Goal: Navigation & Orientation: Find specific page/section

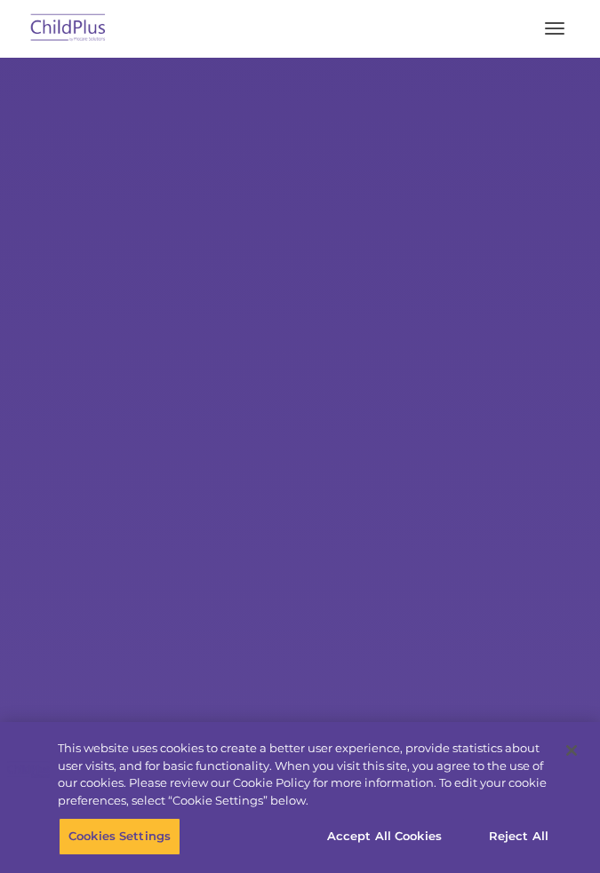
click at [562, 25] on button "button" at bounding box center [554, 28] width 37 height 28
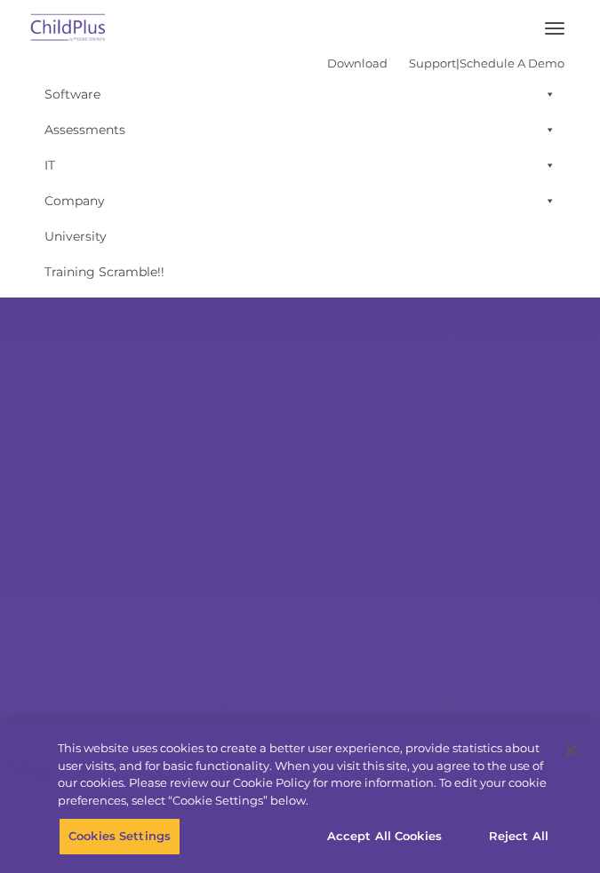
type input ""
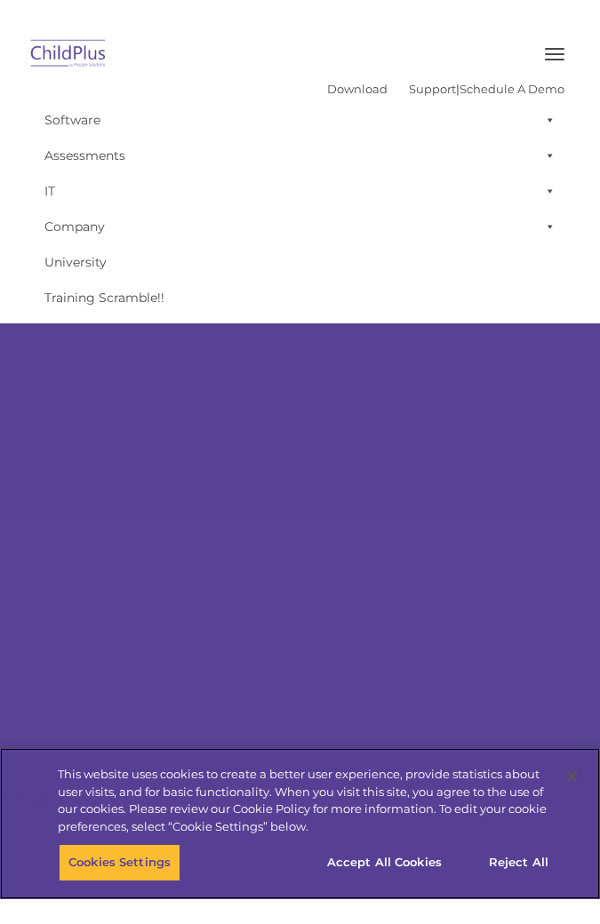
select select "MEDIUM"
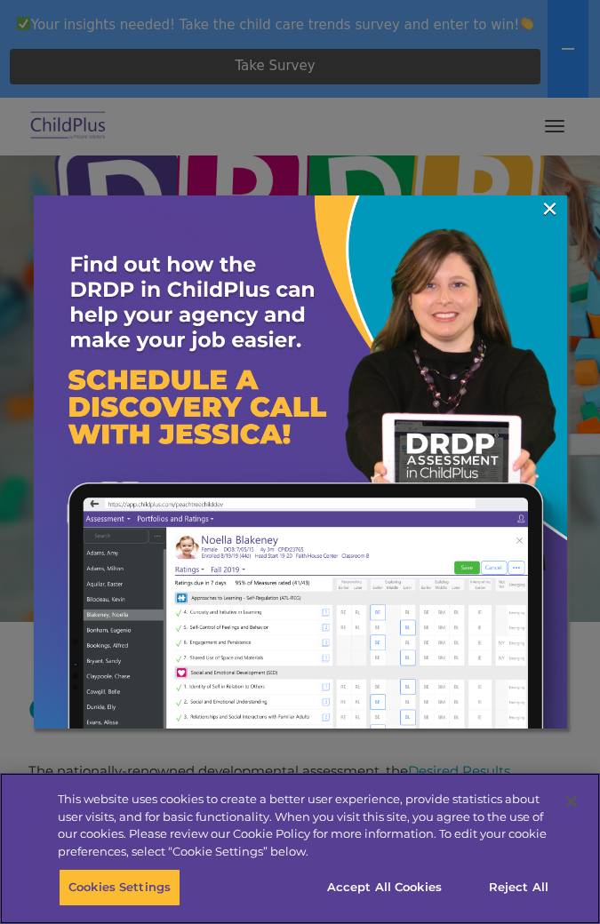
scroll to position [225, 0]
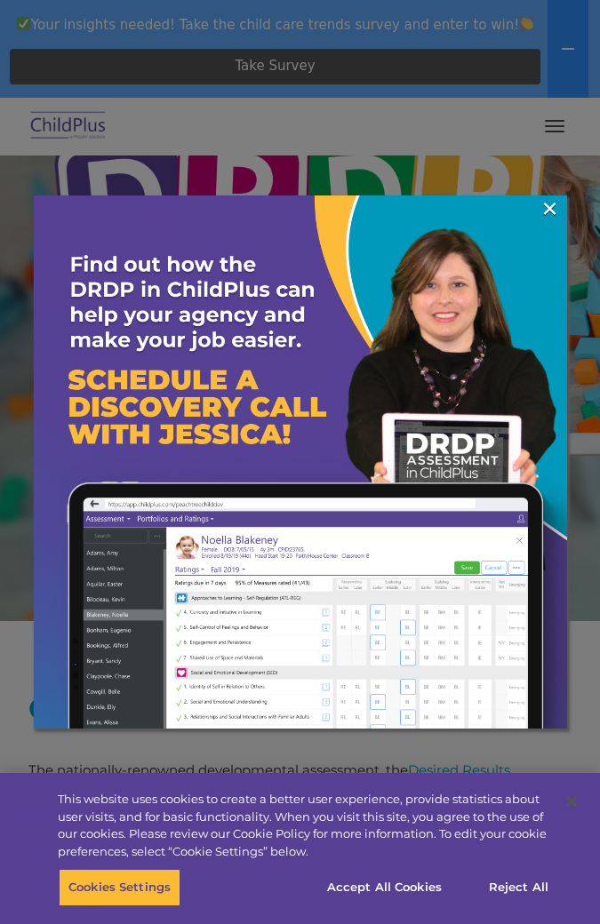
click at [542, 202] on link "×" at bounding box center [549, 209] width 20 height 18
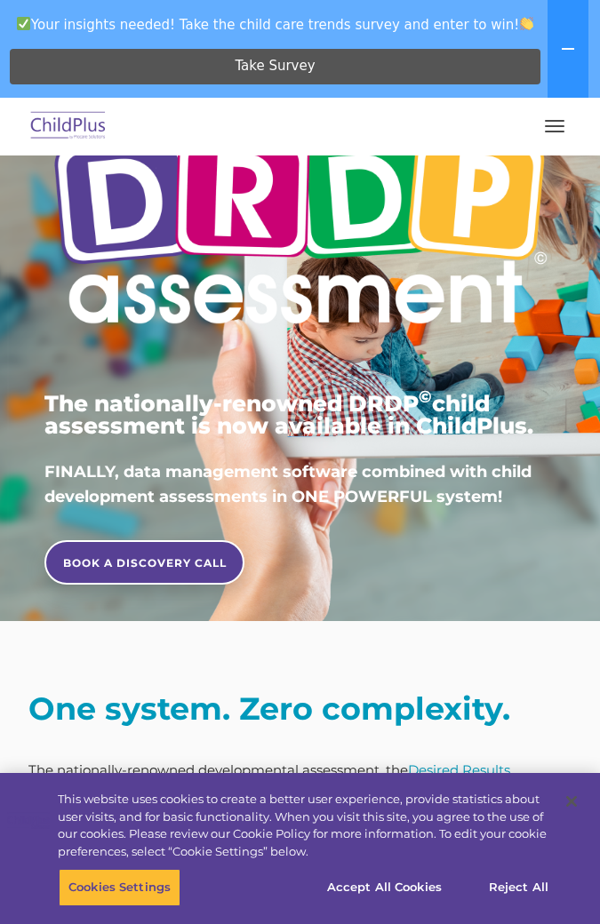
click at [566, 120] on button "button" at bounding box center [554, 126] width 37 height 28
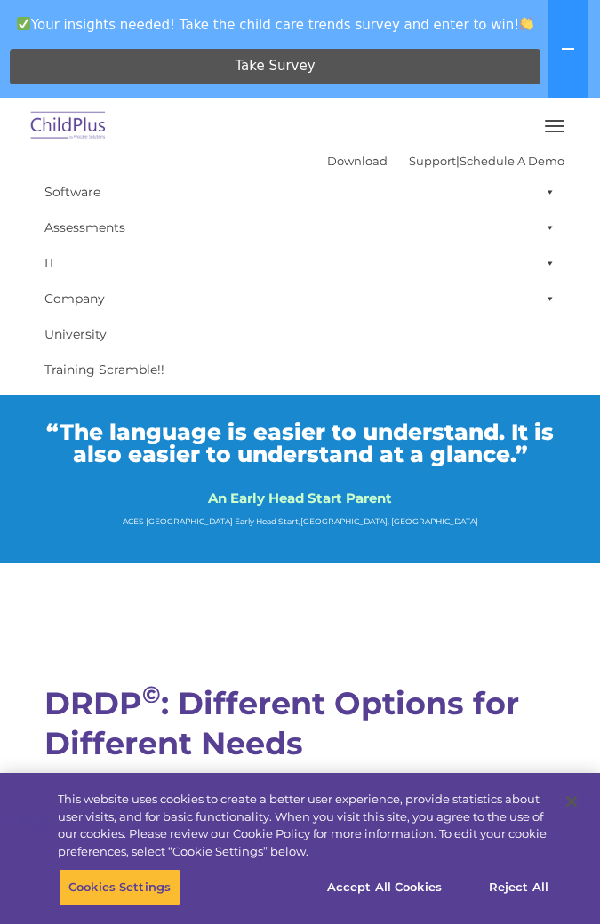
scroll to position [5019, 0]
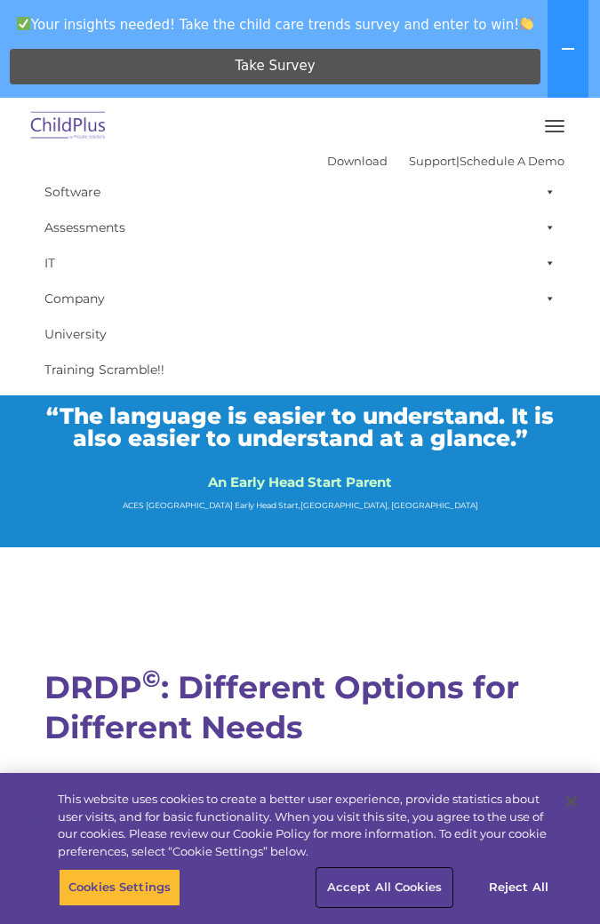
click at [397, 872] on button "Accept All Cookies" at bounding box center [384, 887] width 134 height 37
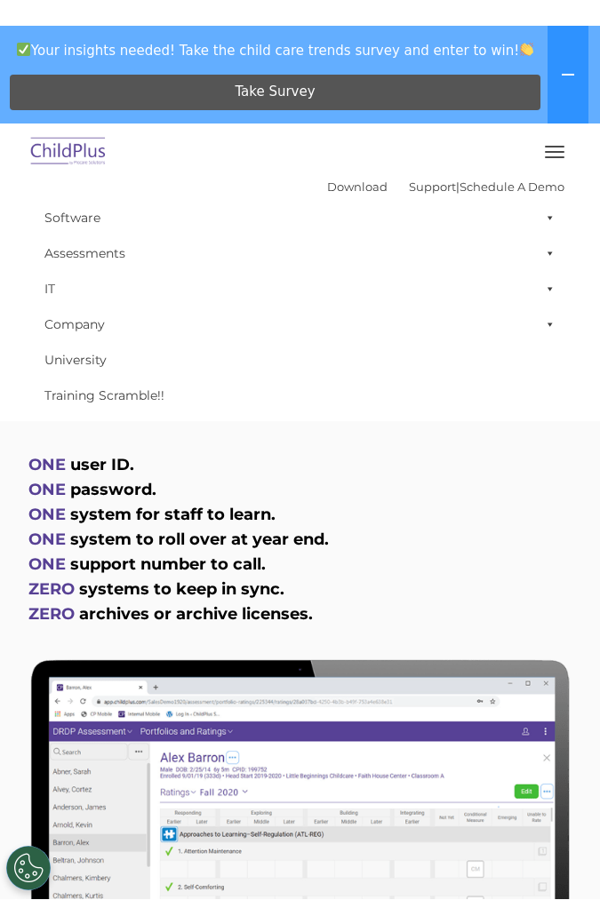
scroll to position [0, 0]
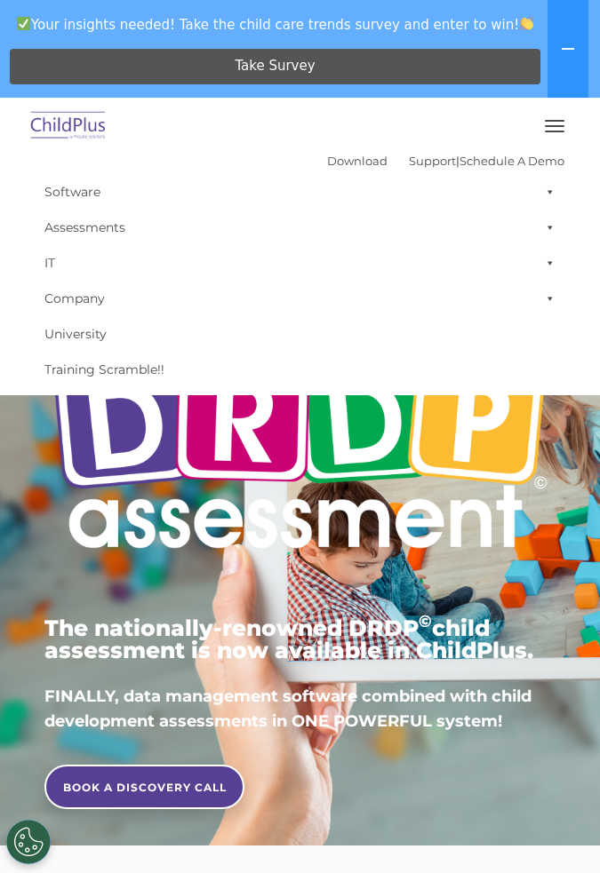
click at [556, 125] on span "button" at bounding box center [555, 126] width 20 height 2
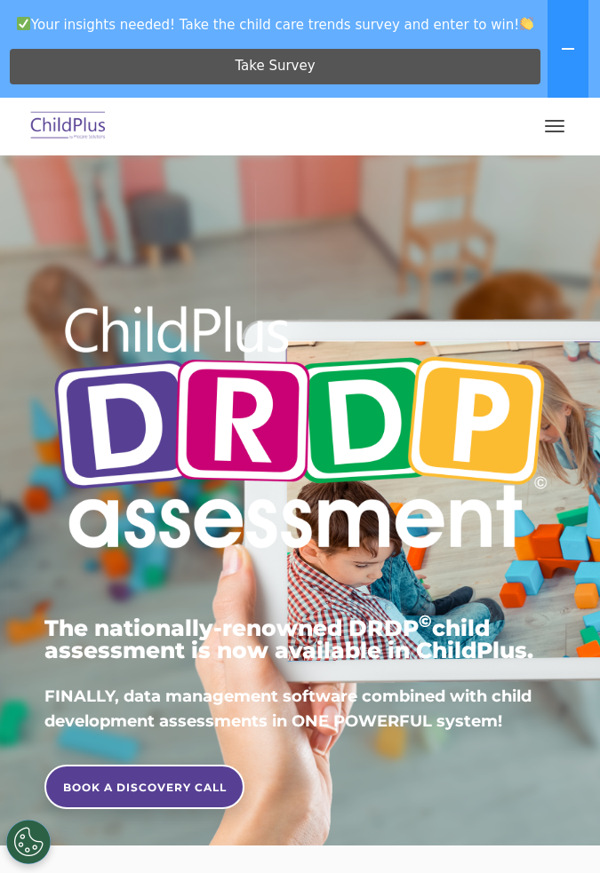
click at [551, 121] on span "button" at bounding box center [555, 121] width 20 height 2
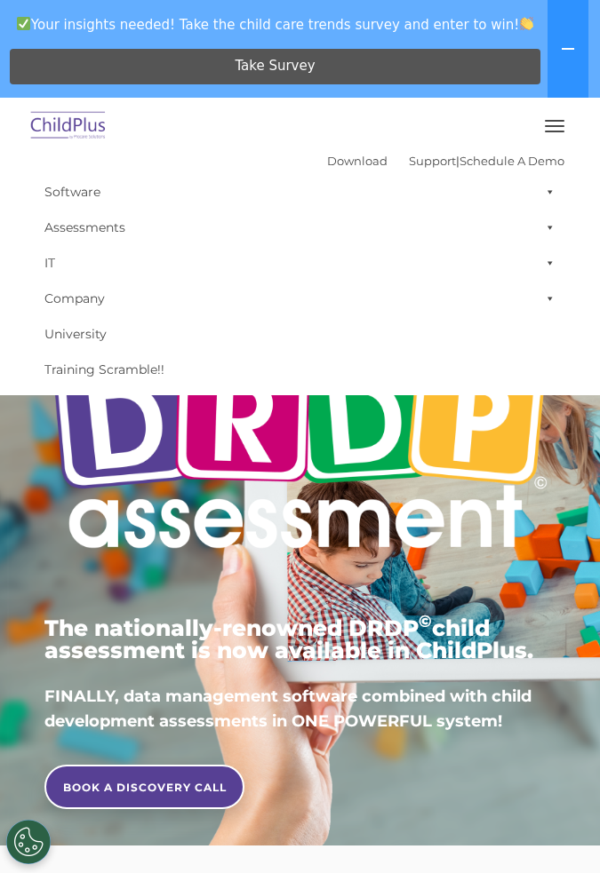
click at [98, 179] on link "Software" at bounding box center [300, 192] width 529 height 36
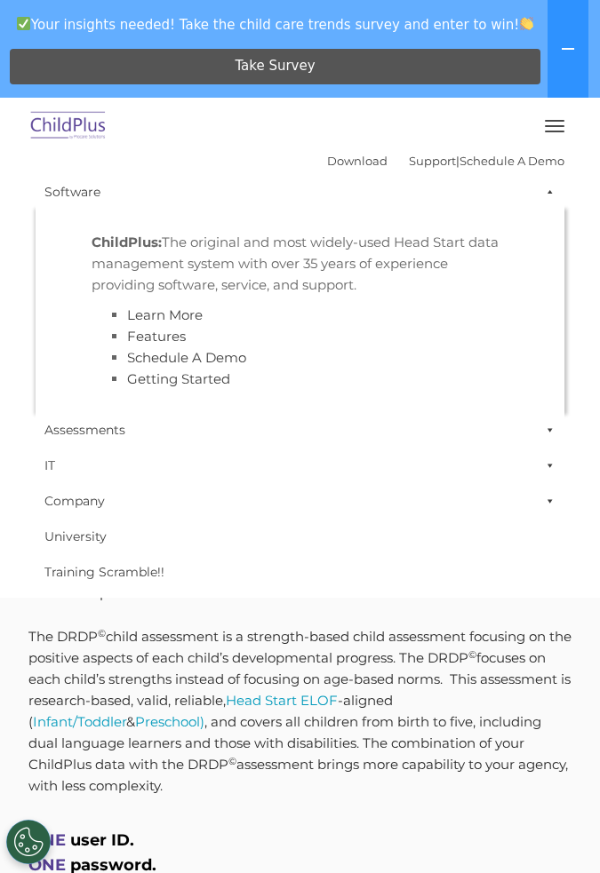
scroll to position [322, 0]
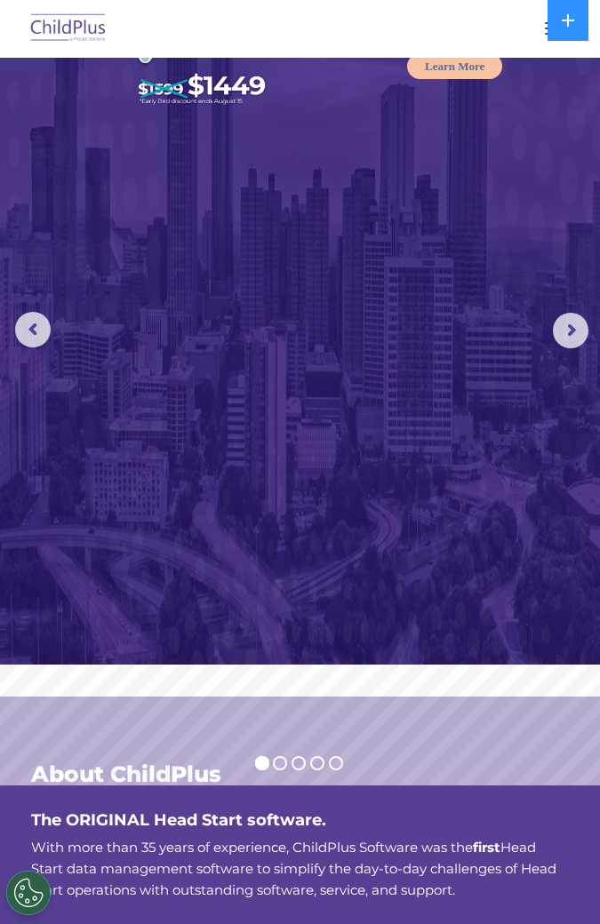
scroll to position [107, 0]
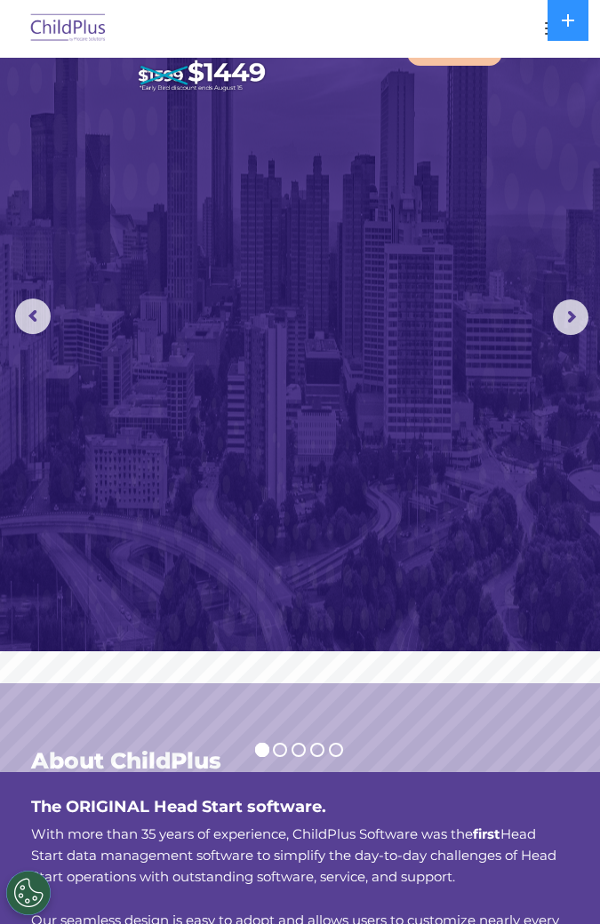
click at [578, 309] on rs-arrow at bounding box center [571, 317] width 36 height 36
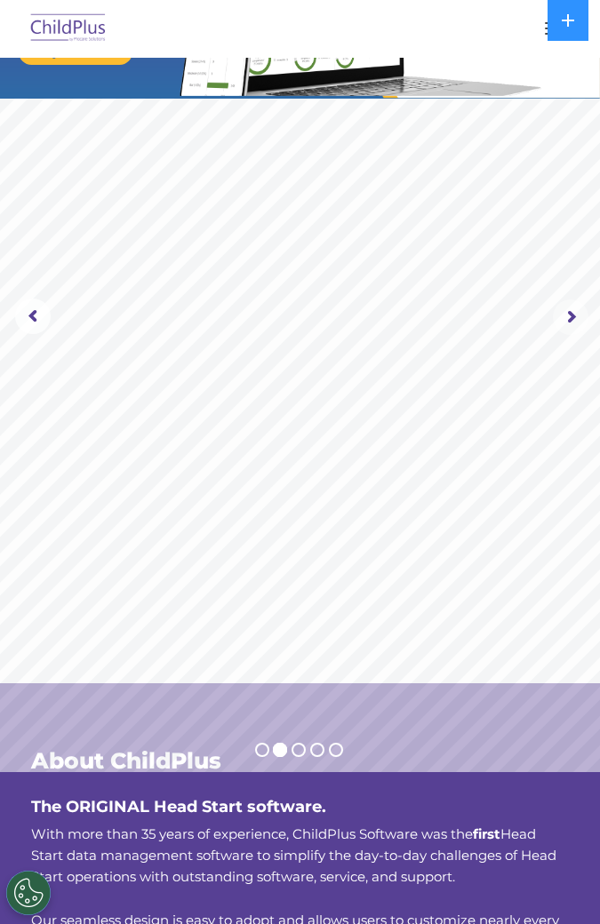
click at [576, 316] on rs-arrow at bounding box center [571, 317] width 36 height 36
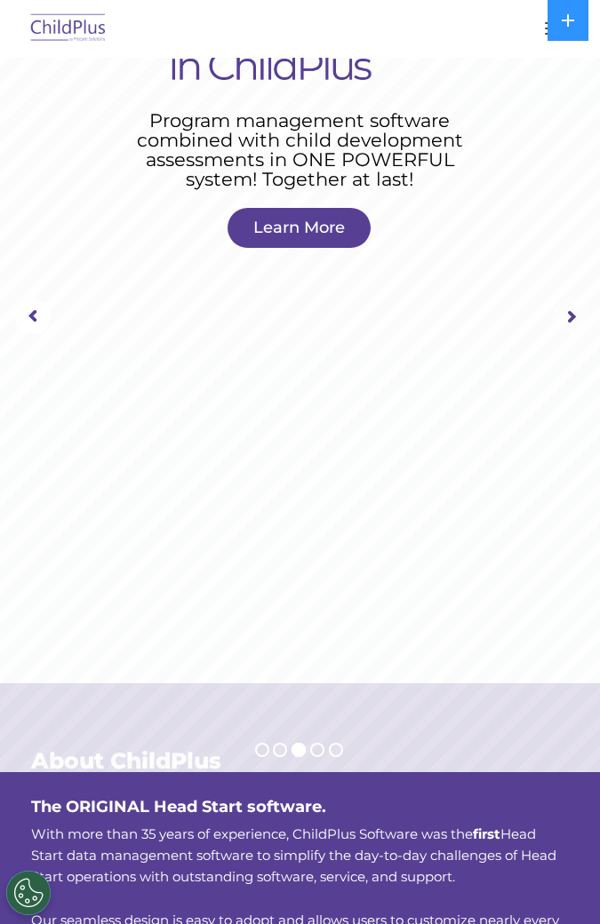
click at [574, 318] on rs-arrow at bounding box center [571, 317] width 36 height 36
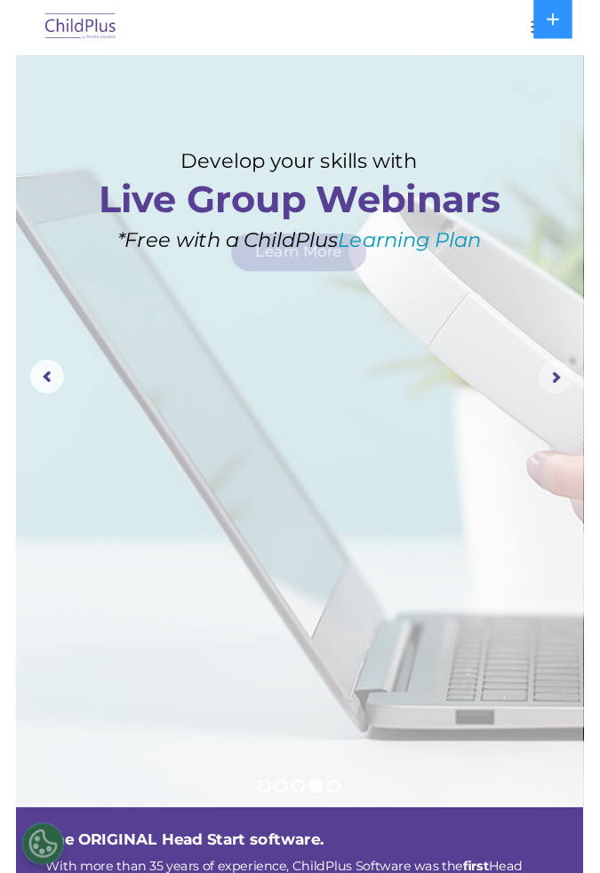
scroll to position [0, 0]
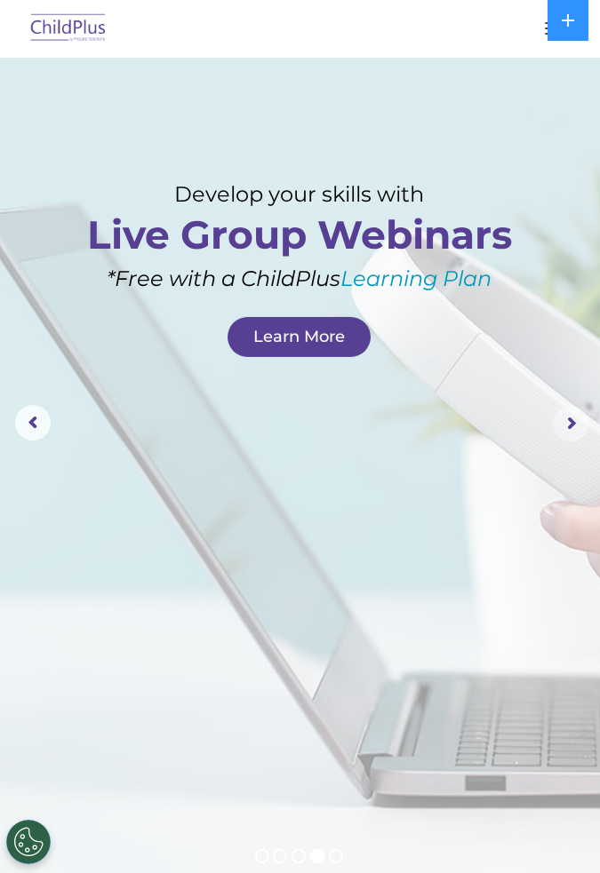
click at [566, 388] on rs-layer at bounding box center [300, 424] width 600 height 910
click at [563, 428] on rs-arrow at bounding box center [571, 424] width 36 height 36
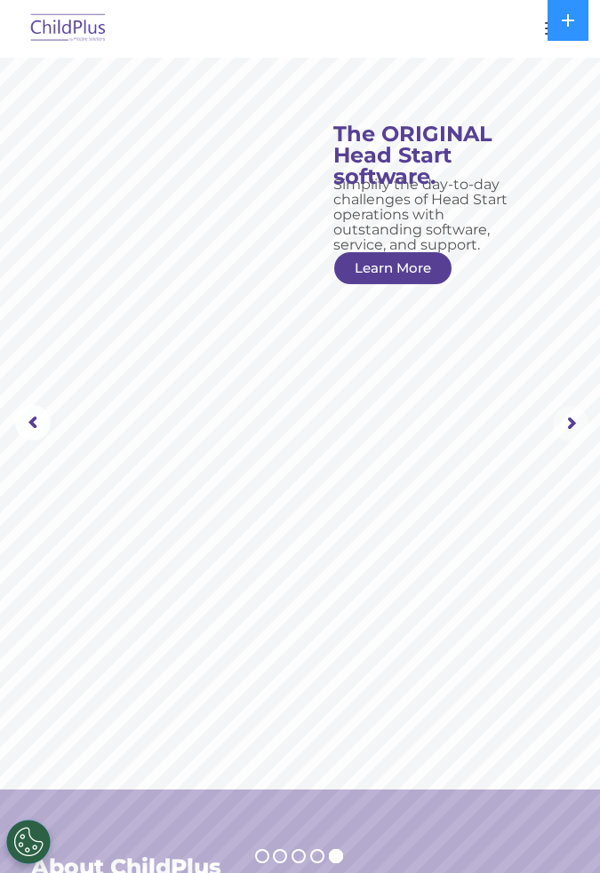
click at [564, 416] on rs-arrow at bounding box center [571, 424] width 36 height 36
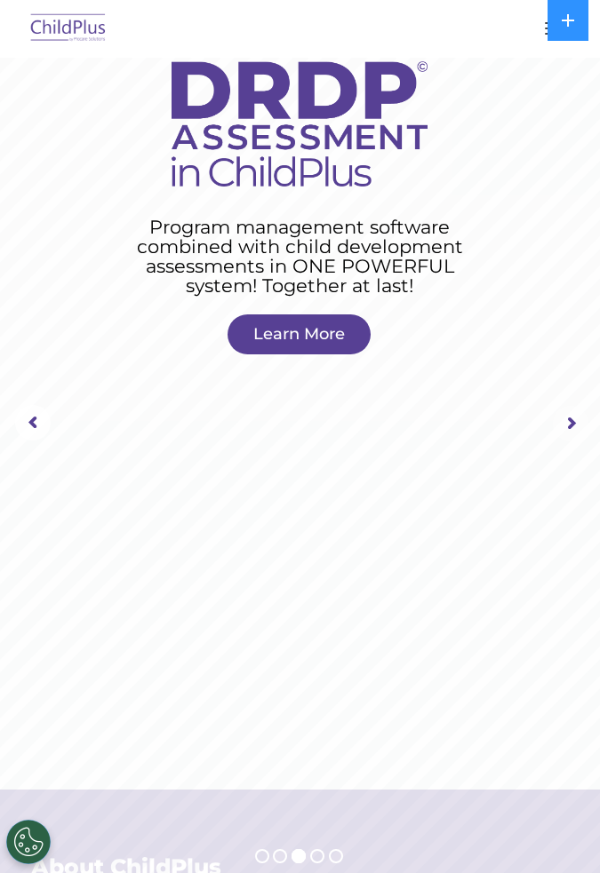
click at [81, 47] on img at bounding box center [68, 29] width 83 height 42
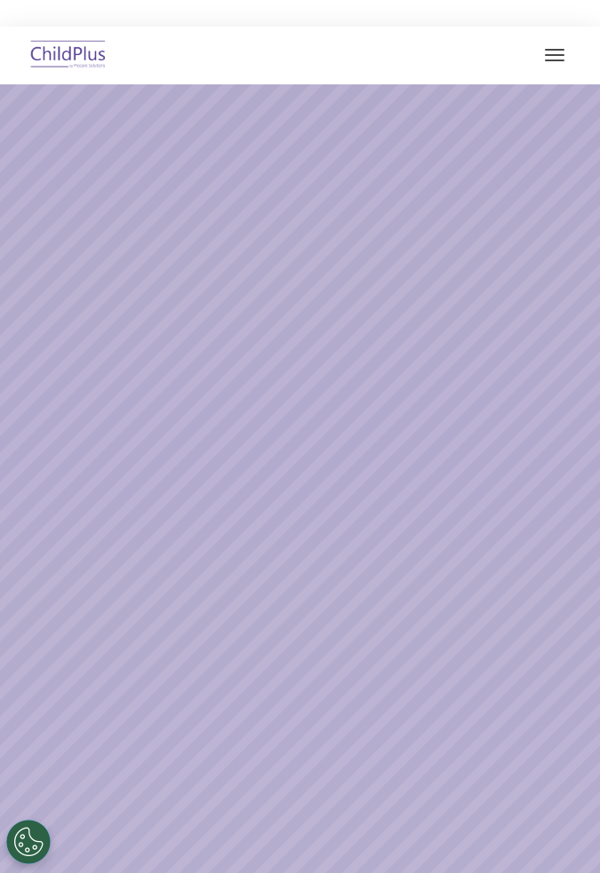
select select "MEDIUM"
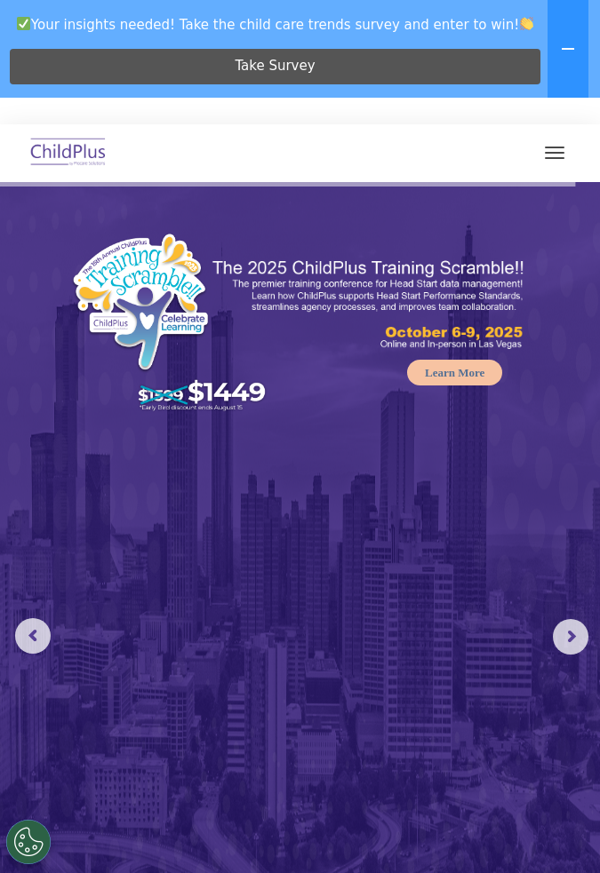
click at [130, 741] on img at bounding box center [300, 576] width 600 height 789
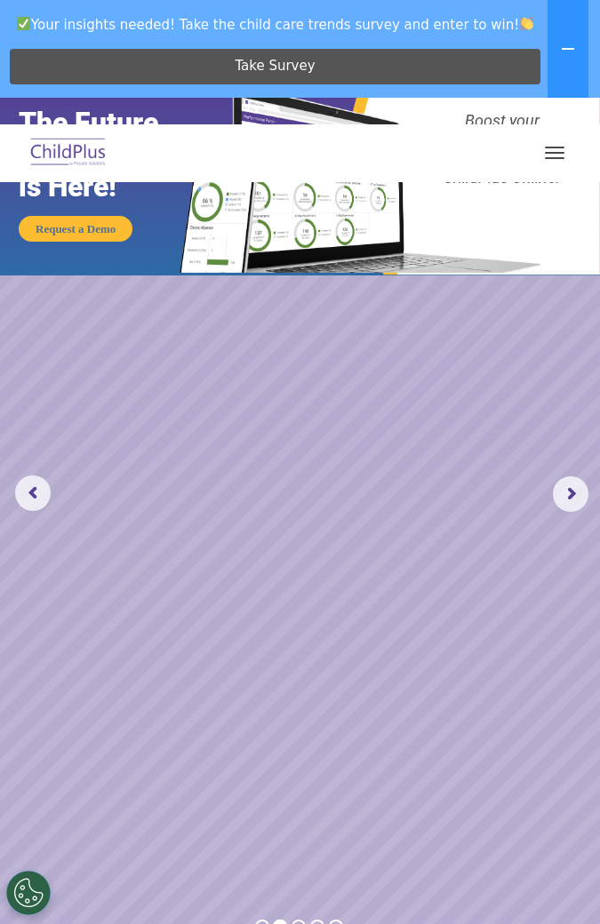
scroll to position [148, 0]
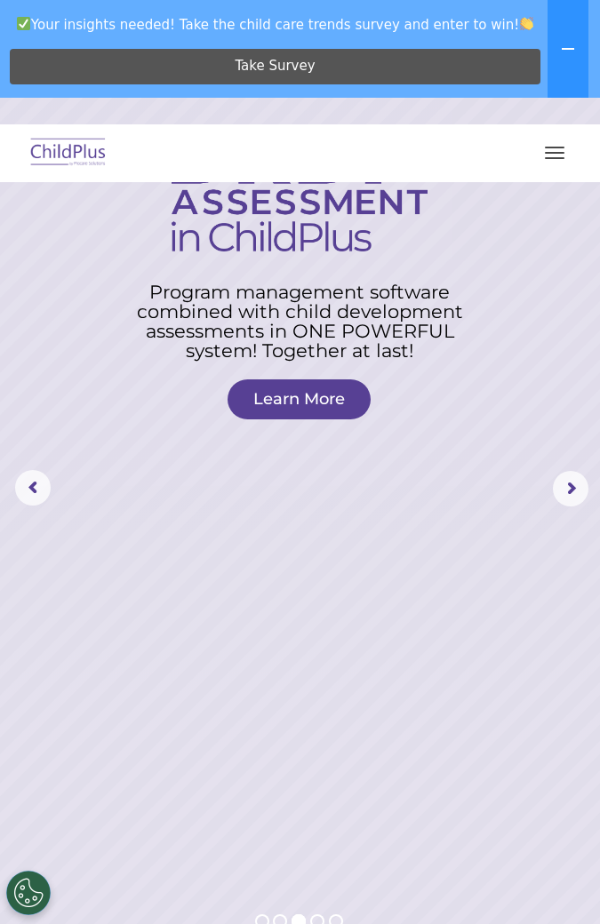
click at [42, 501] on rs-arrow at bounding box center [33, 488] width 36 height 36
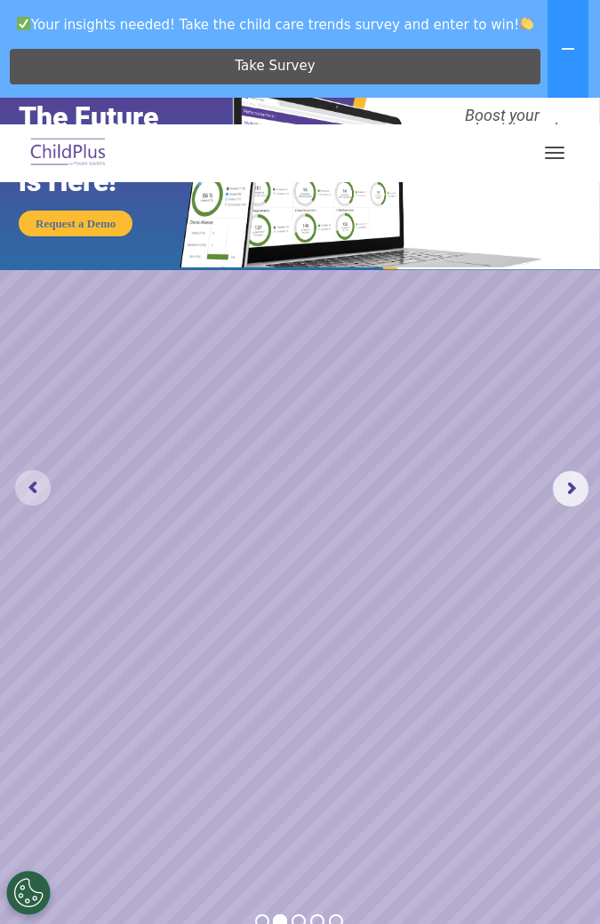
click at [24, 498] on rs-arrow at bounding box center [33, 488] width 36 height 36
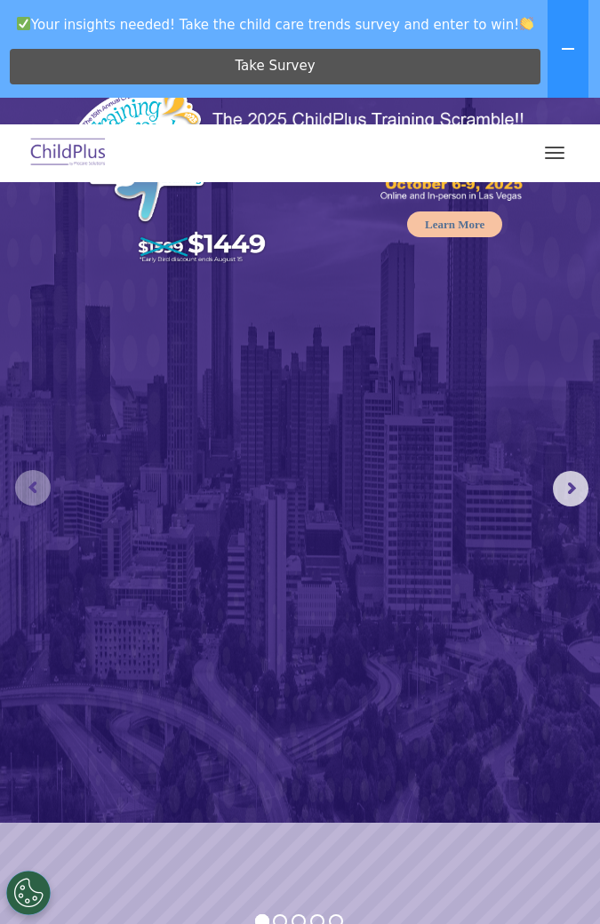
click at [16, 494] on rs-arrow at bounding box center [33, 488] width 36 height 36
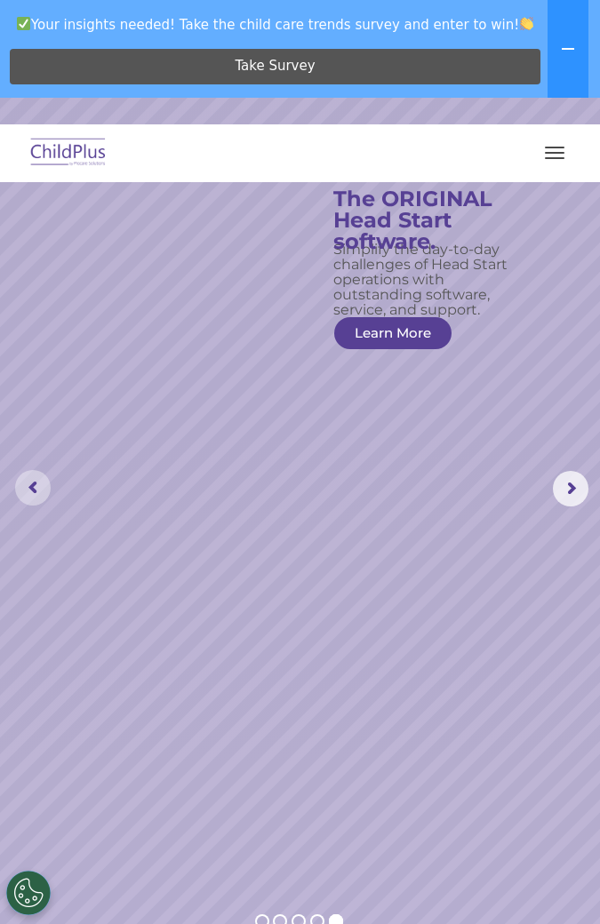
click at [568, 137] on div "Download Support | Schedule A Demo  MENU MENU Software ChildPlus: The original…" at bounding box center [300, 152] width 564 height 43
click at [569, 155] on button "button" at bounding box center [554, 153] width 37 height 28
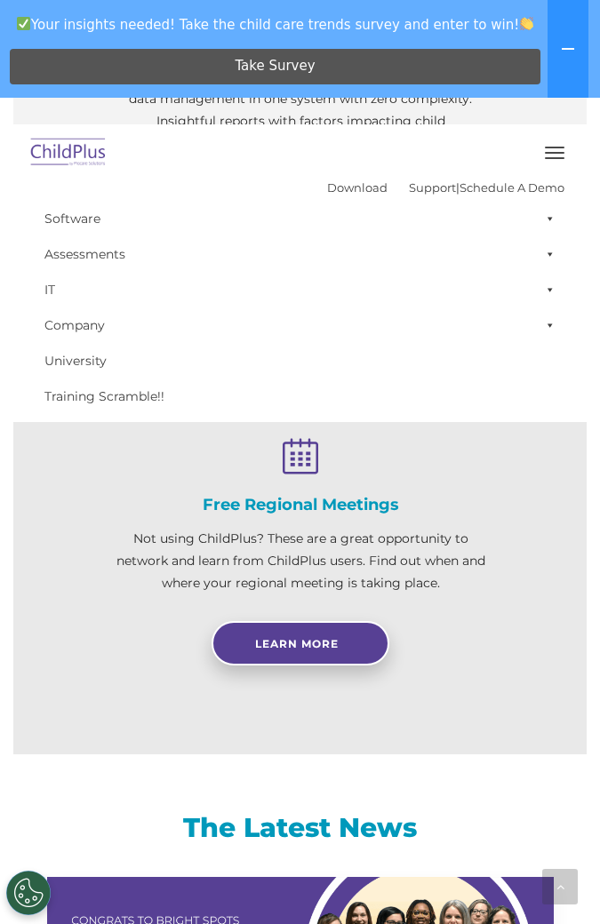
scroll to position [1761, 0]
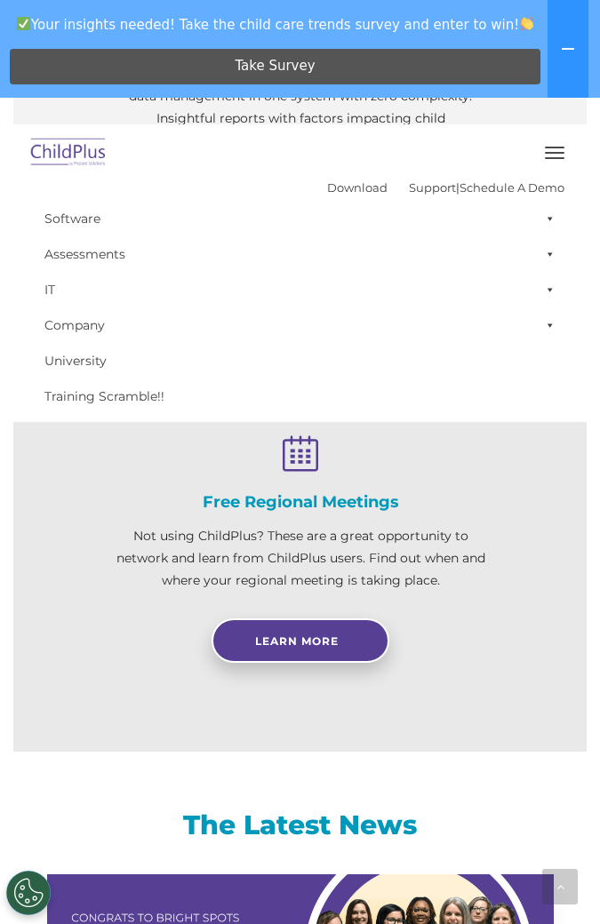
click at [22, 872] on button "Cookies Settings" at bounding box center [28, 893] width 44 height 44
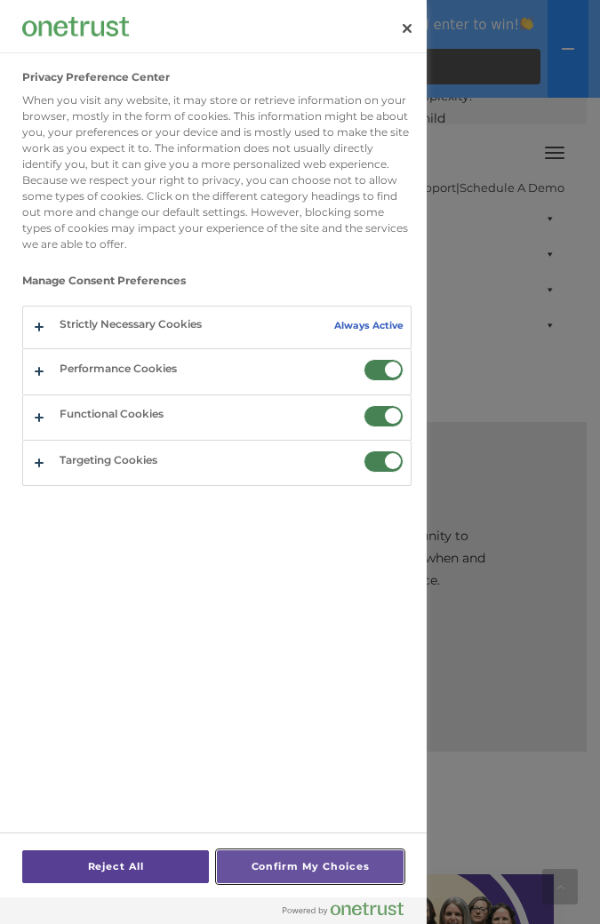
click at [258, 872] on button "Confirm My Choices" at bounding box center [310, 866] width 187 height 33
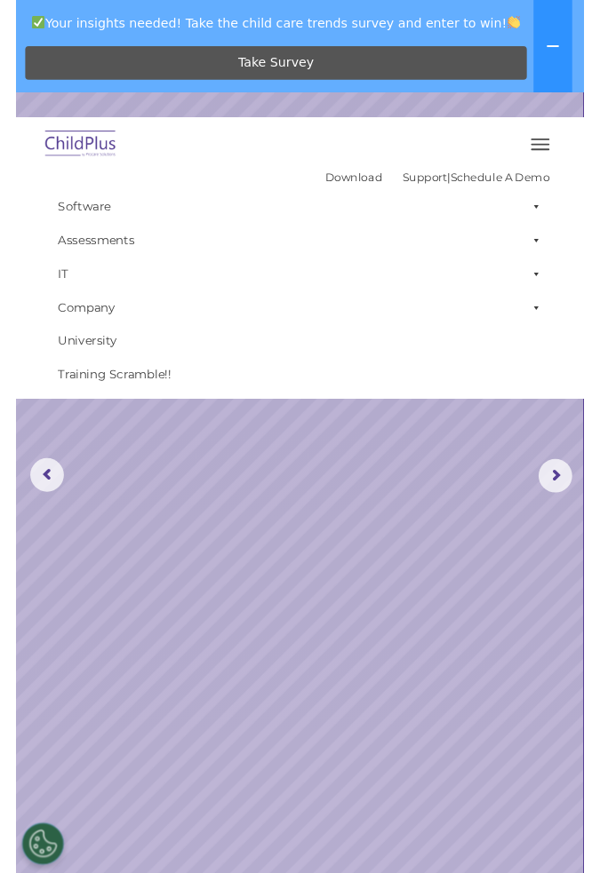
scroll to position [0, 0]
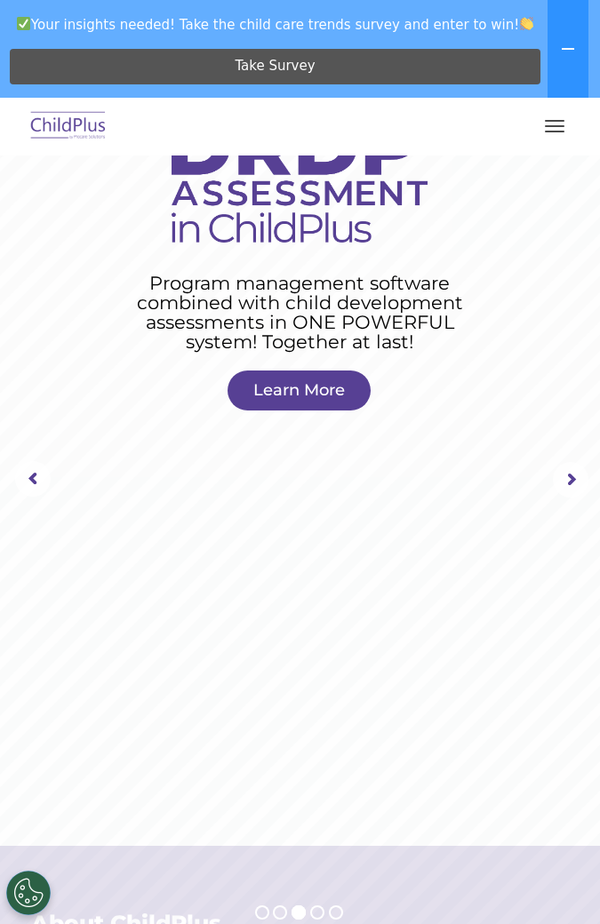
scroll to position [44, 0]
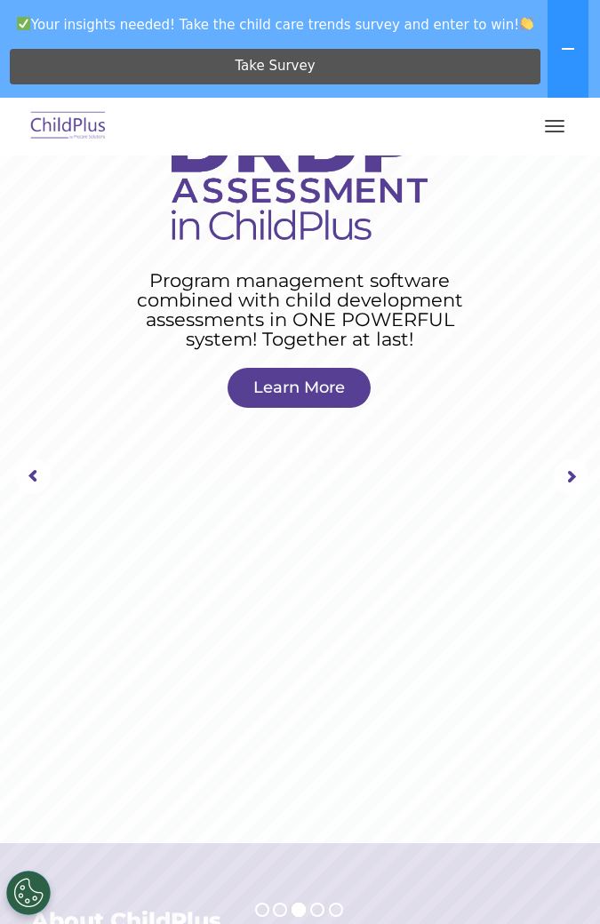
click at [70, 120] on img at bounding box center [68, 127] width 83 height 42
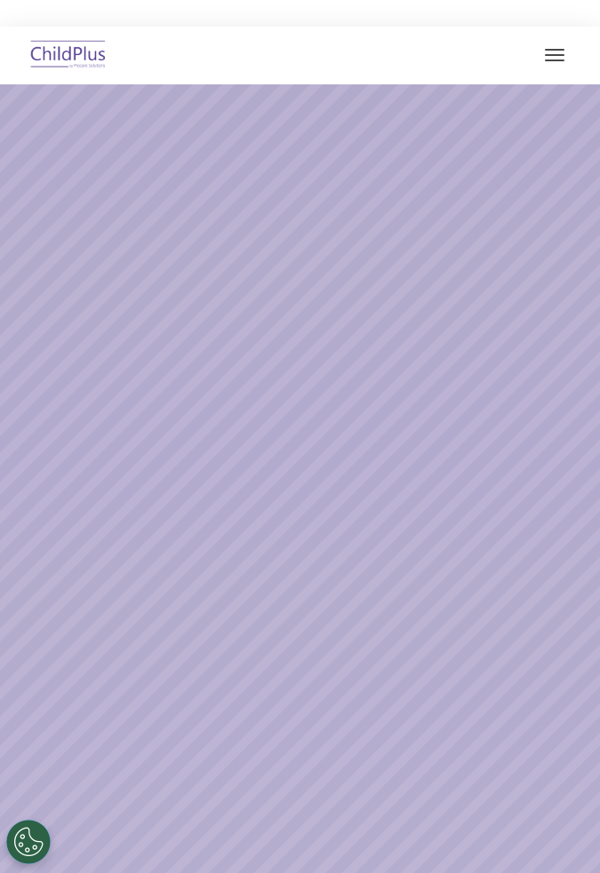
select select "MEDIUM"
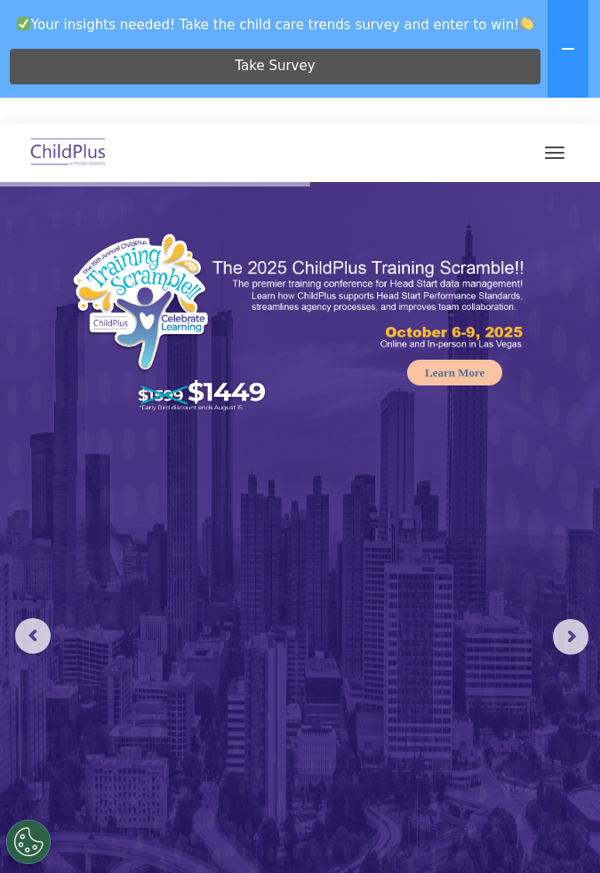
click at [569, 646] on rs-arrow at bounding box center [571, 637] width 36 height 36
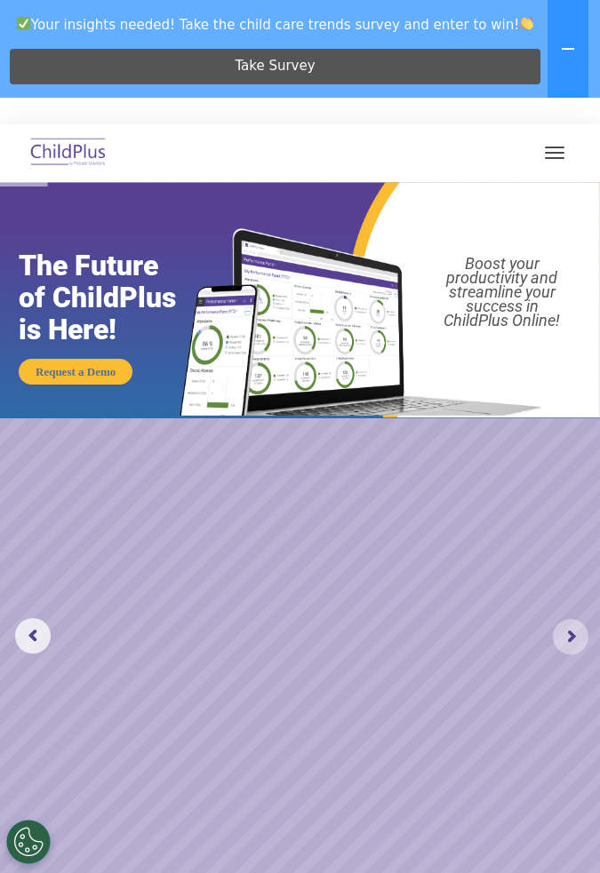
click at [586, 640] on rs-arrow at bounding box center [571, 637] width 36 height 36
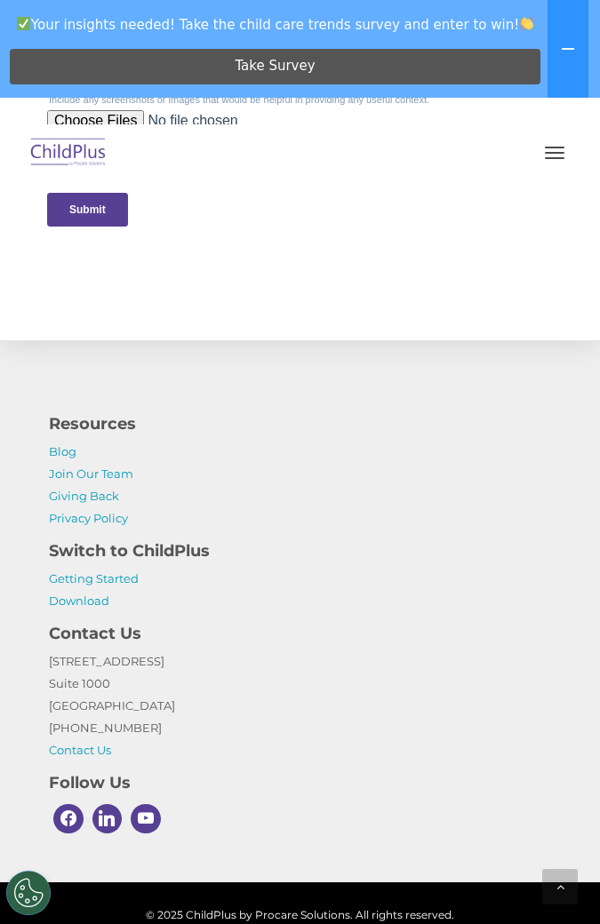
scroll to position [3810, 0]
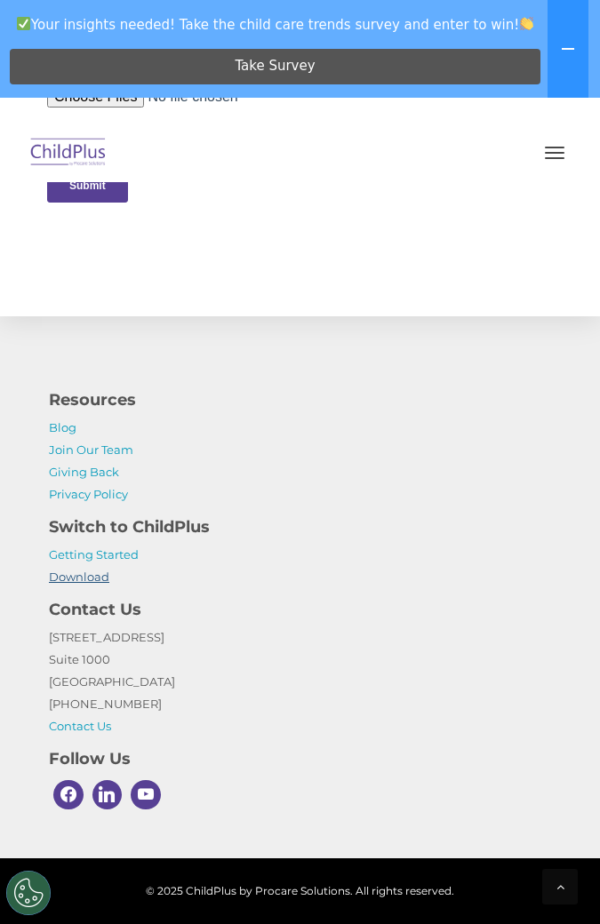
click at [81, 579] on link "Download" at bounding box center [79, 576] width 60 height 14
